Goal: Learn about a topic

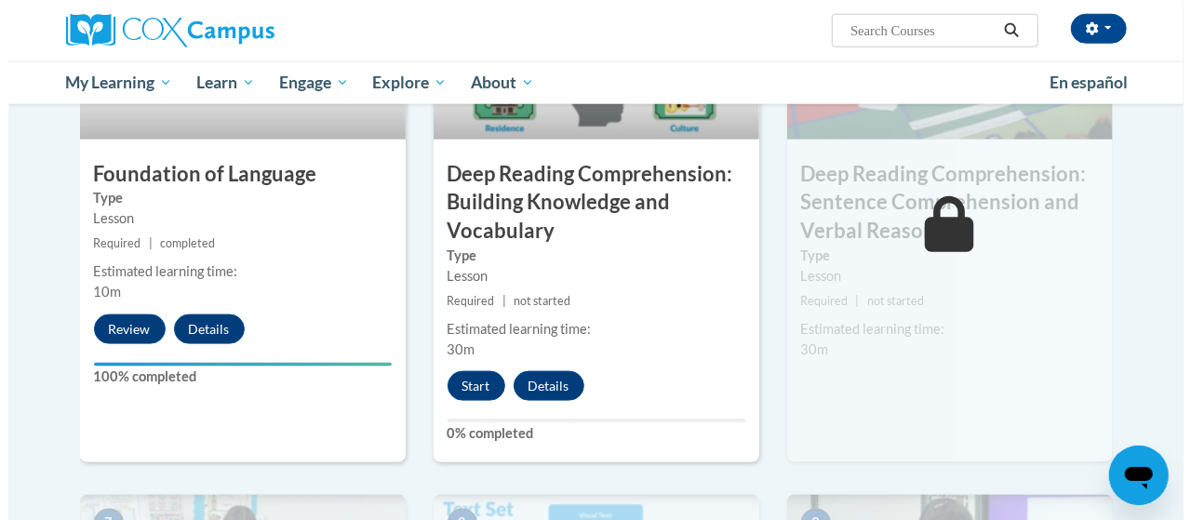
scroll to position [1019, 0]
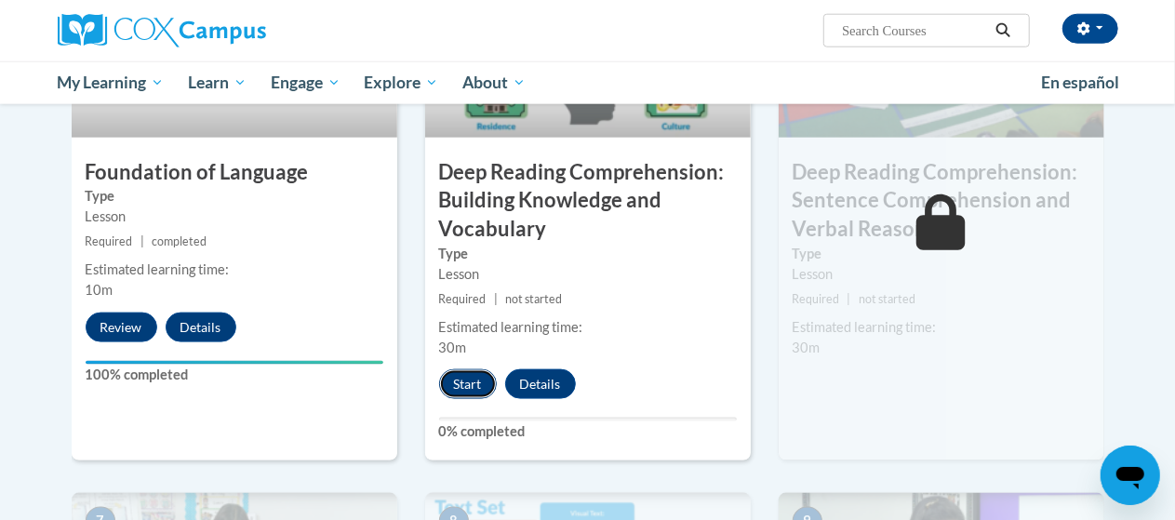
click at [465, 380] on button "Start" at bounding box center [468, 384] width 58 height 30
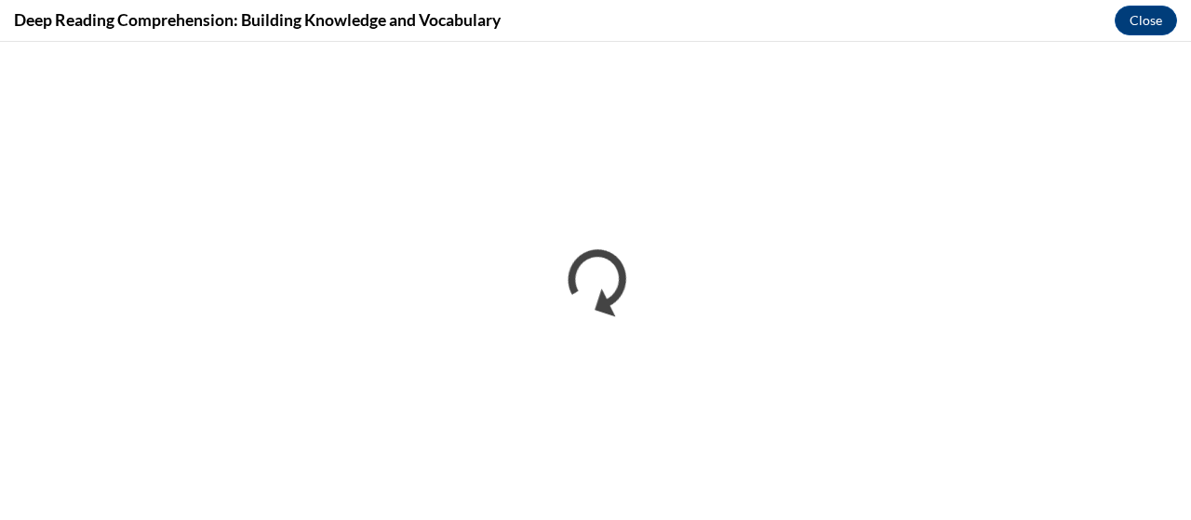
scroll to position [0, 0]
